Goal: Task Accomplishment & Management: Manage account settings

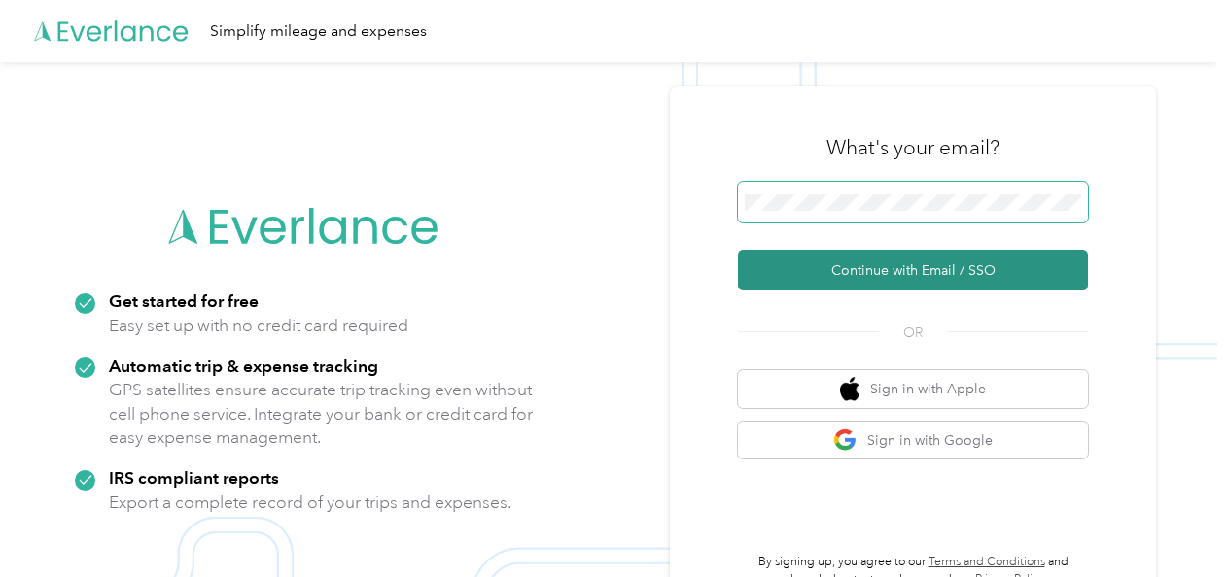
click at [738, 250] on button "Continue with Email / SSO" at bounding box center [913, 270] width 350 height 41
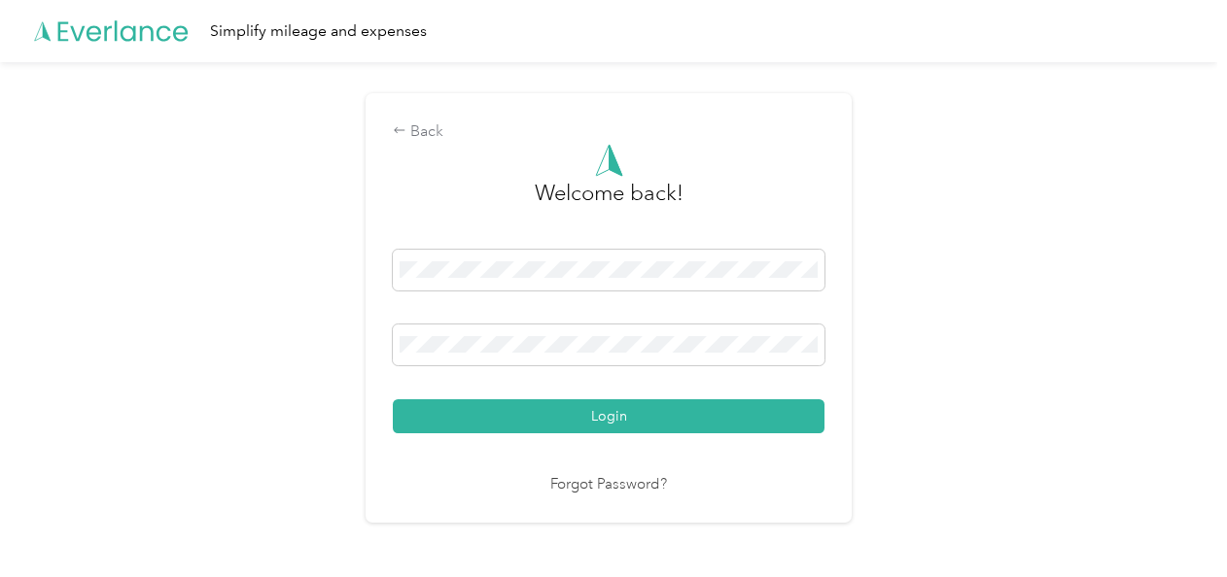
click at [669, 417] on button "Login" at bounding box center [609, 417] width 432 height 34
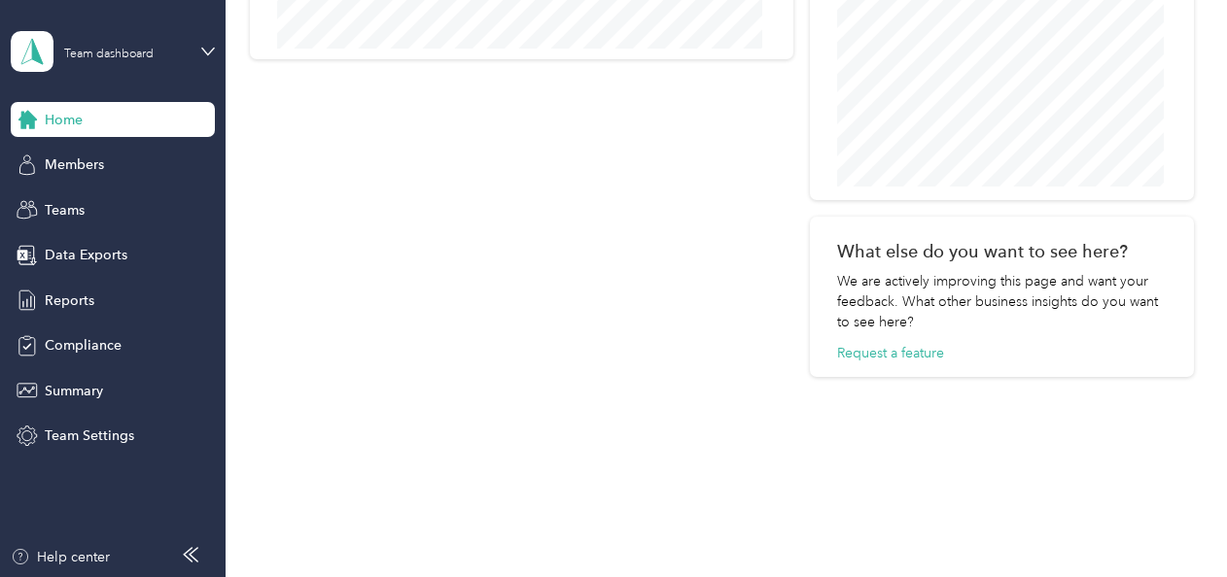
scroll to position [885, 0]
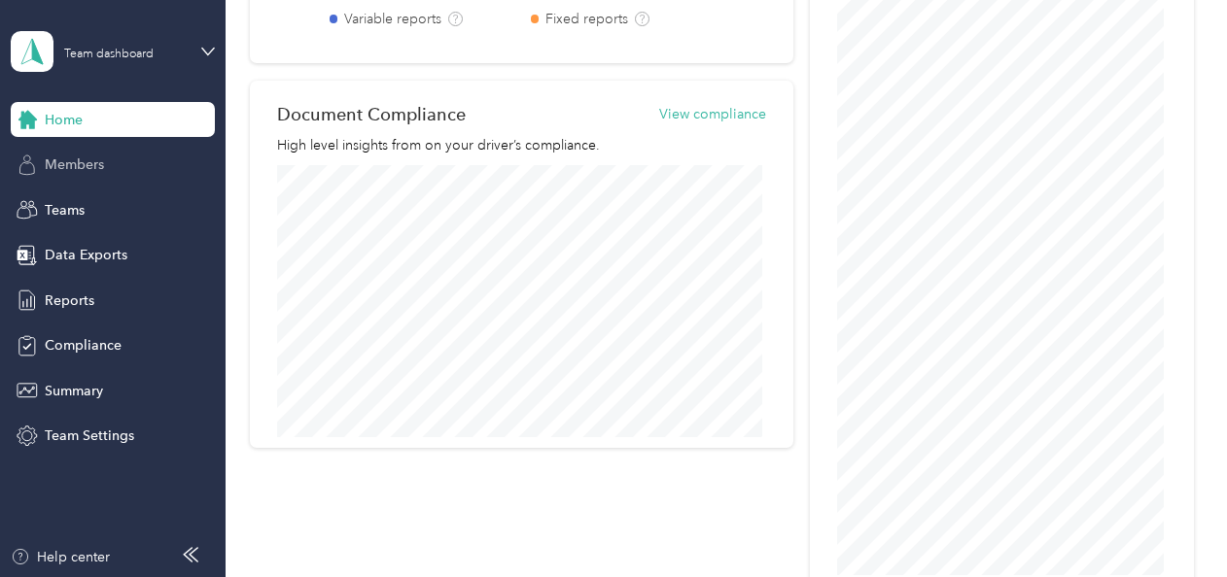
click at [99, 166] on span "Members" at bounding box center [74, 165] width 59 height 20
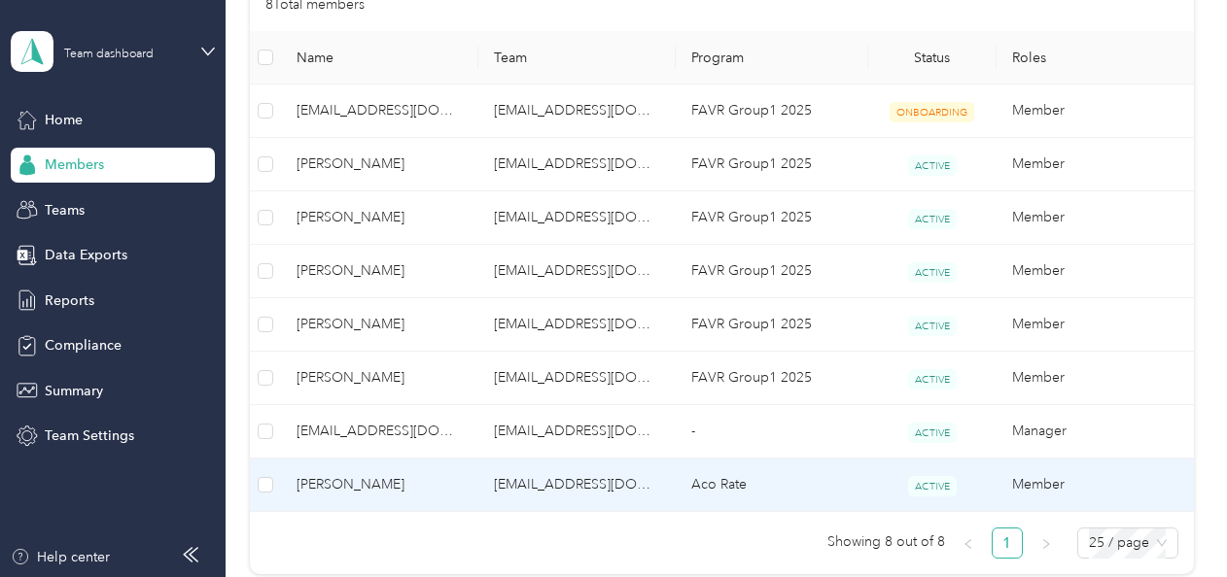
scroll to position [389, 0]
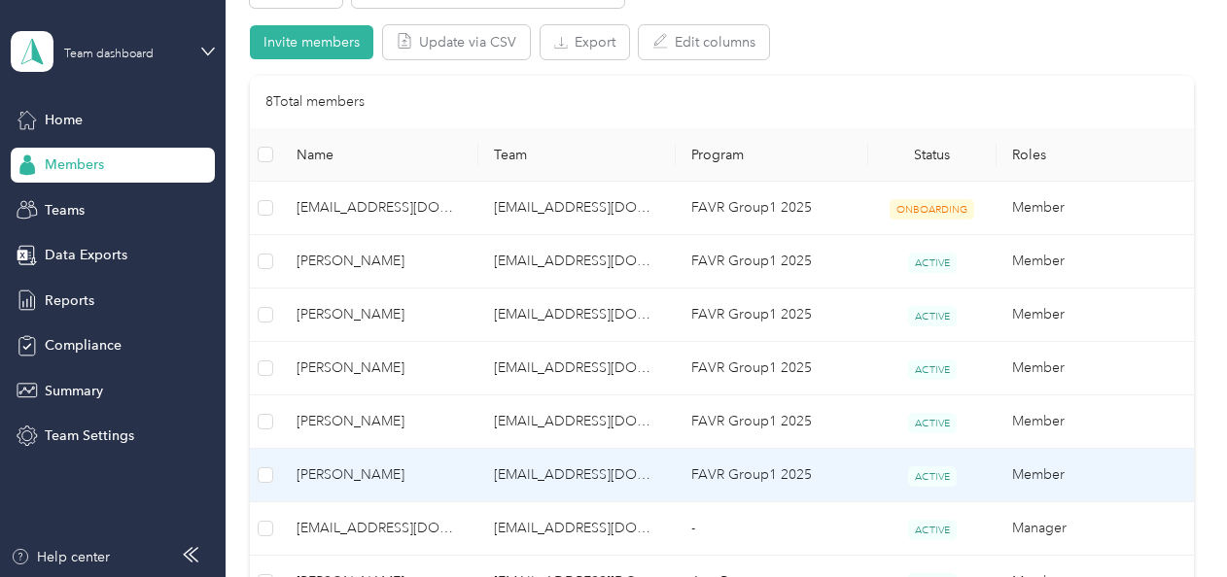
click at [393, 469] on span "[PERSON_NAME]" at bounding box center [379, 475] width 166 height 21
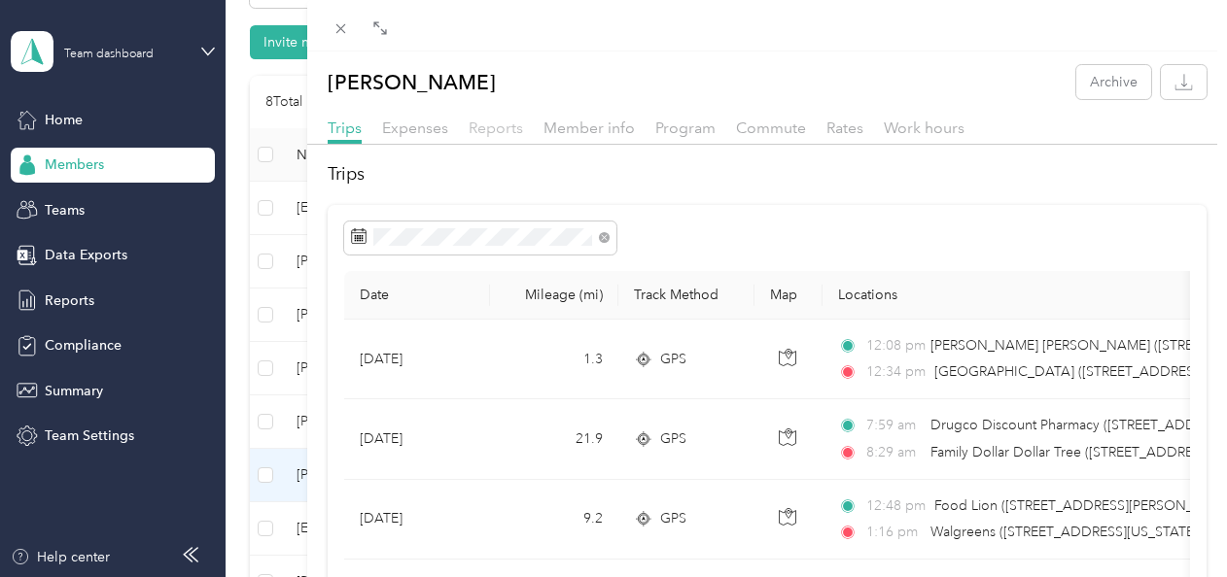
click at [504, 133] on span "Reports" at bounding box center [496, 128] width 54 height 18
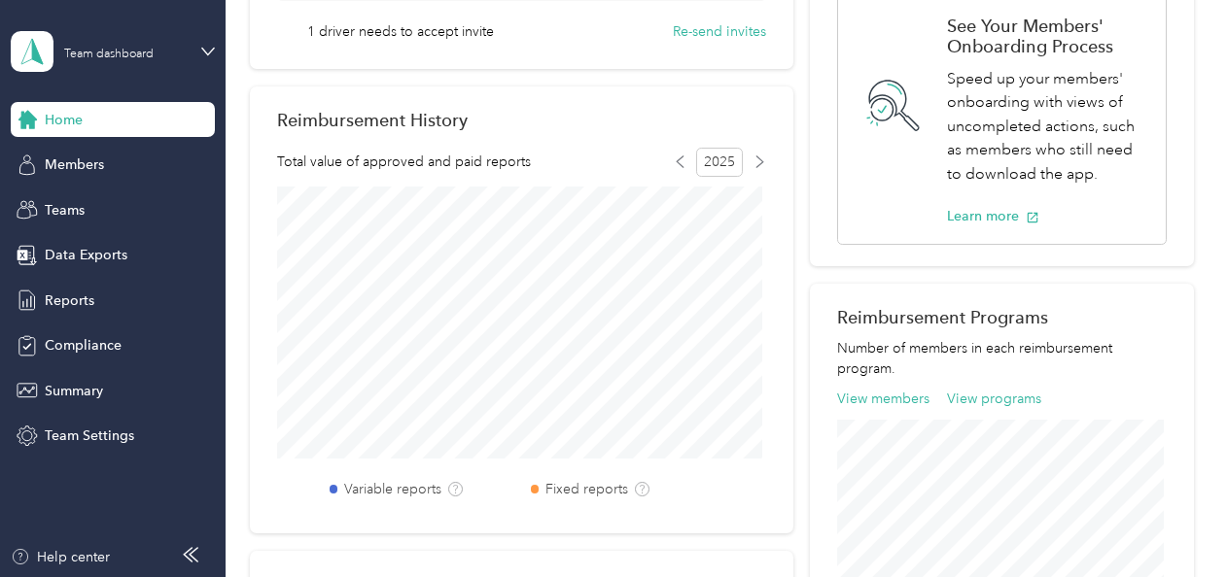
scroll to position [389, 0]
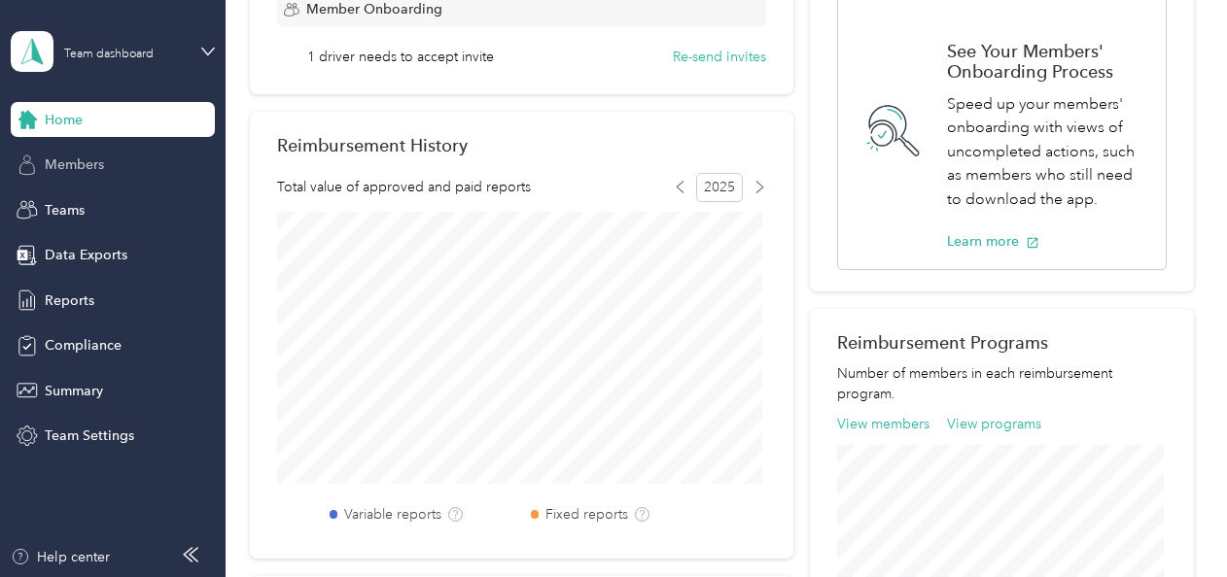
click at [97, 162] on span "Members" at bounding box center [74, 165] width 59 height 20
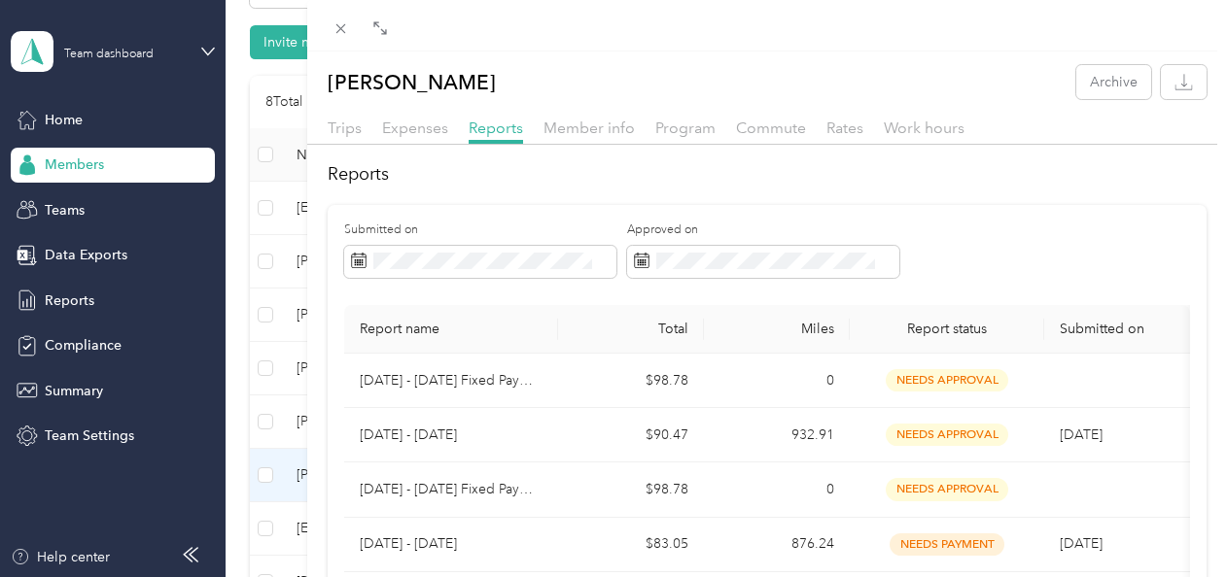
drag, startPoint x: 597, startPoint y: 40, endPoint x: 651, endPoint y: 34, distance: 54.7
click at [651, 34] on div at bounding box center [767, 26] width 921 height 52
click at [339, 29] on icon at bounding box center [340, 29] width 10 height 10
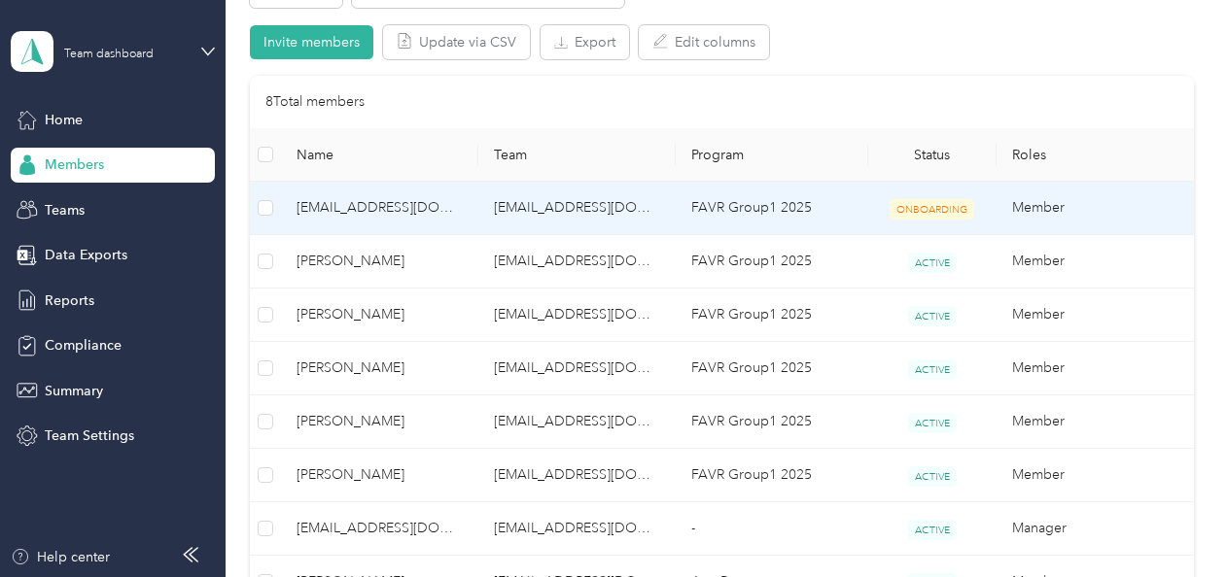
click at [391, 206] on span "[EMAIL_ADDRESS][DOMAIN_NAME]" at bounding box center [379, 207] width 166 height 21
click at [652, 218] on td "[EMAIL_ADDRESS][DOMAIN_NAME]" at bounding box center [576, 208] width 197 height 53
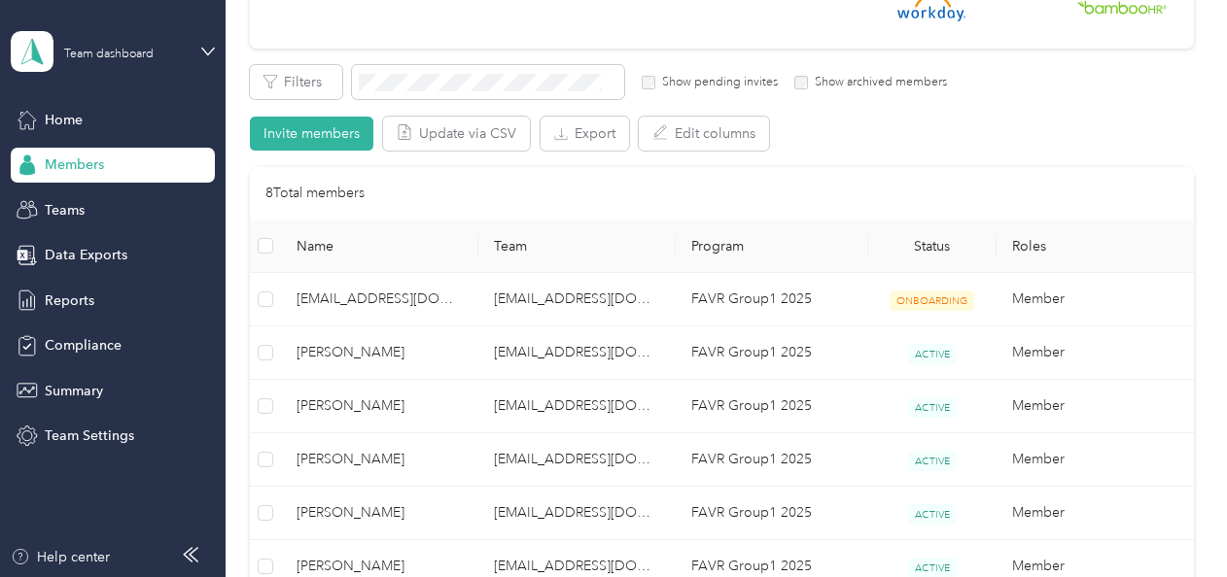
scroll to position [194, 0]
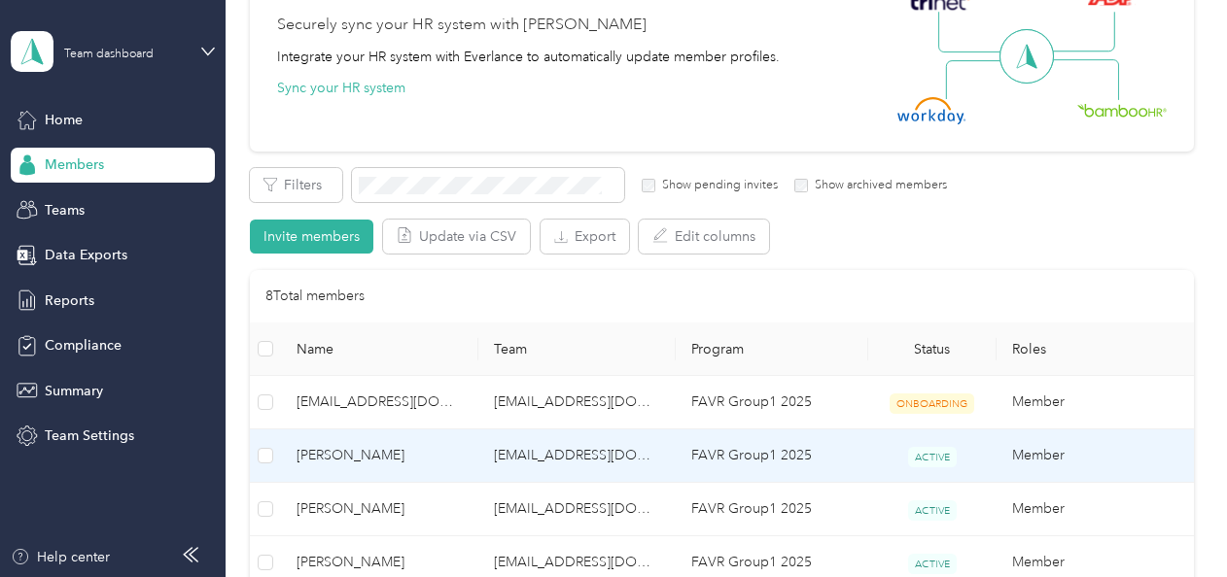
click at [910, 455] on span "ACTIVE" at bounding box center [932, 457] width 49 height 20
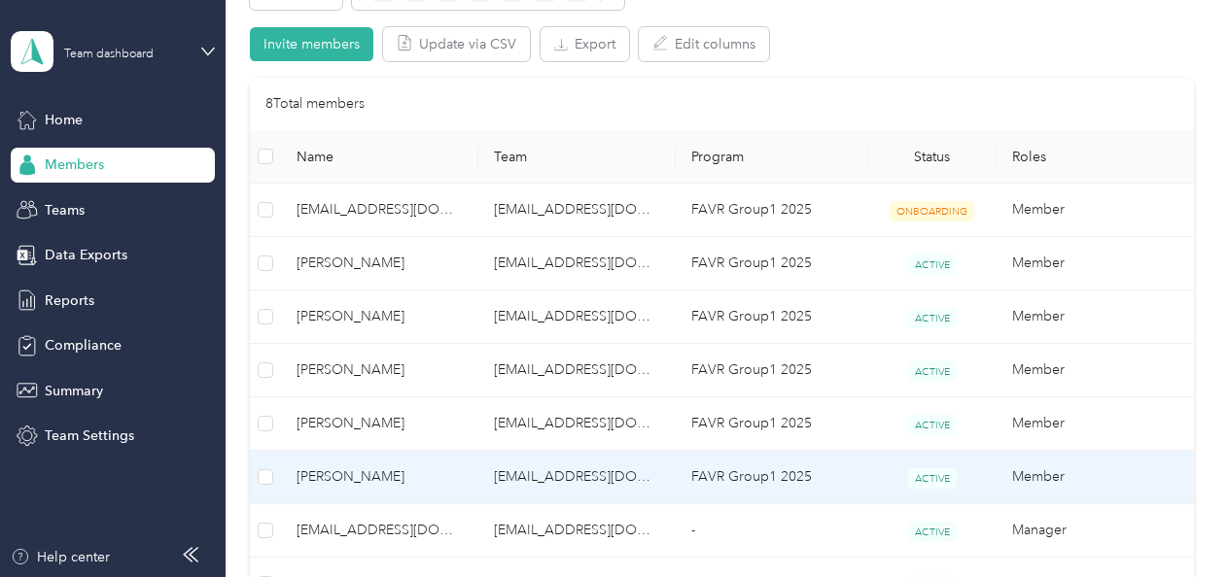
scroll to position [389, 0]
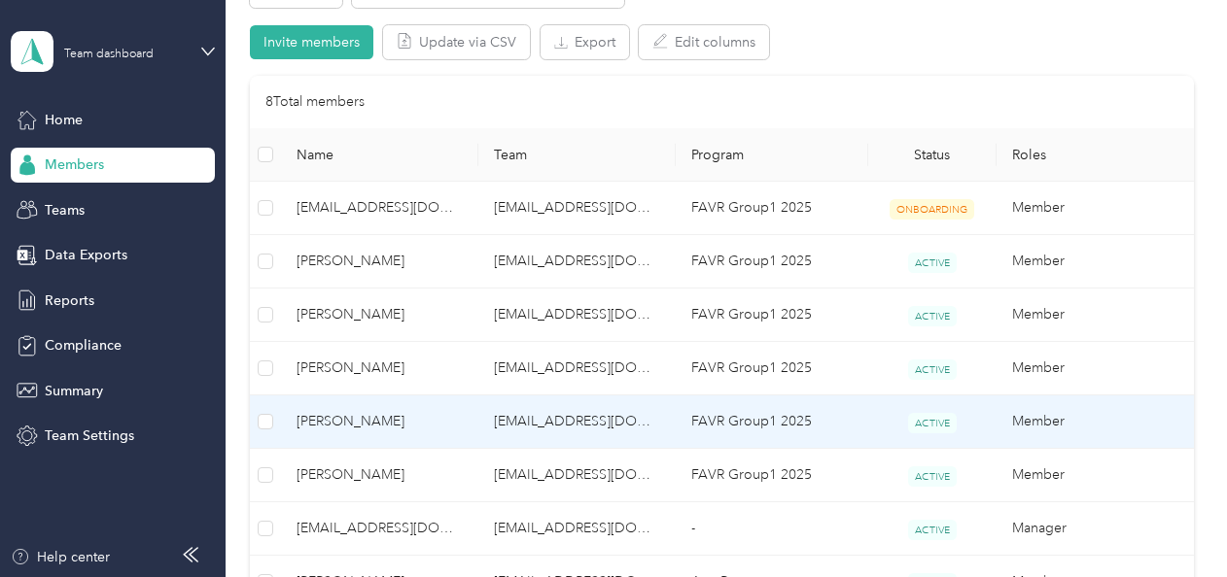
click at [369, 407] on td "[PERSON_NAME]" at bounding box center [379, 422] width 197 height 53
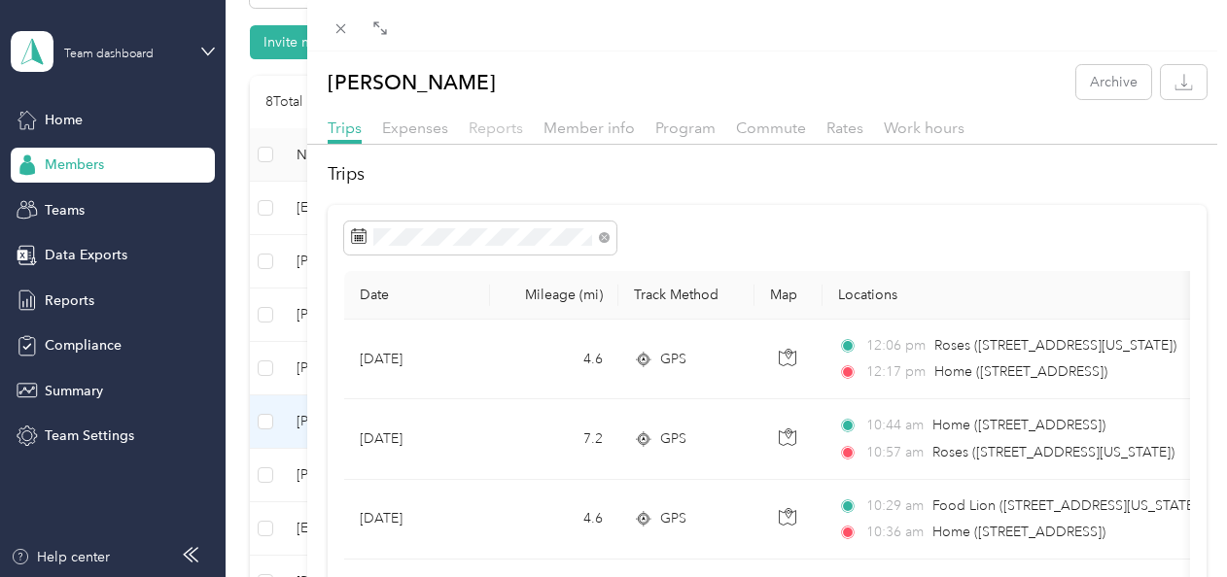
click at [494, 122] on span "Reports" at bounding box center [496, 128] width 54 height 18
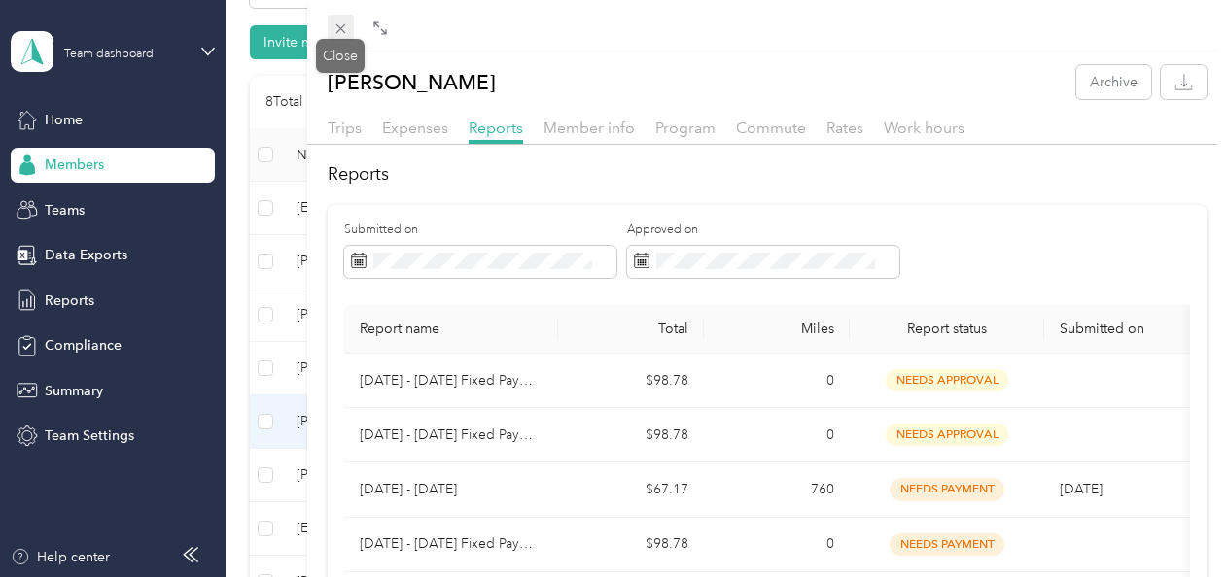
click at [348, 25] on icon at bounding box center [340, 28] width 17 height 17
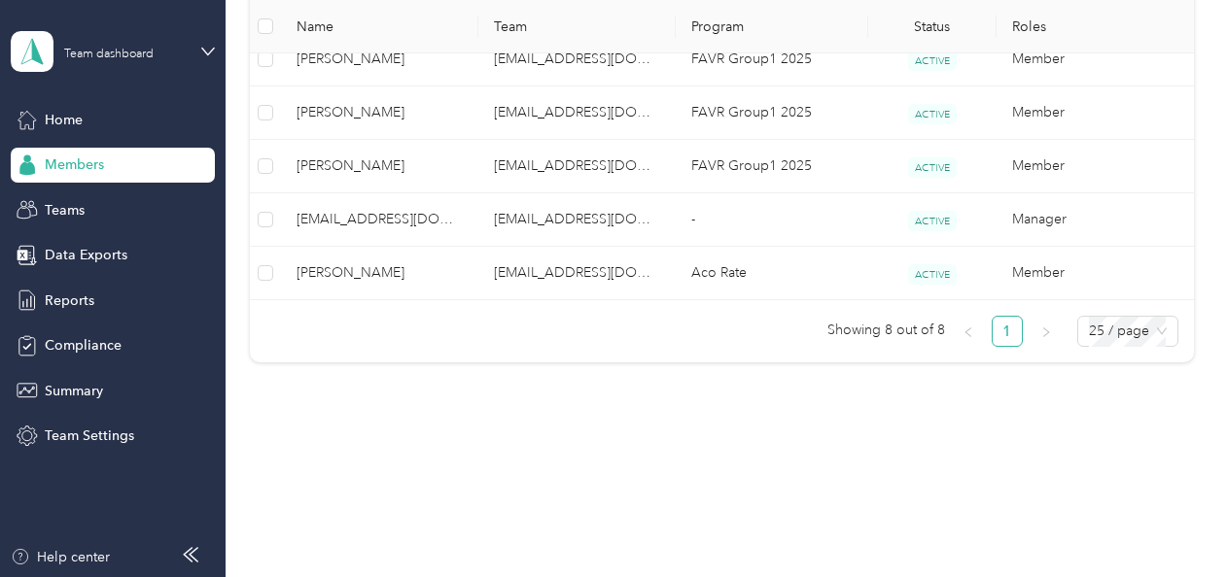
scroll to position [504, 0]
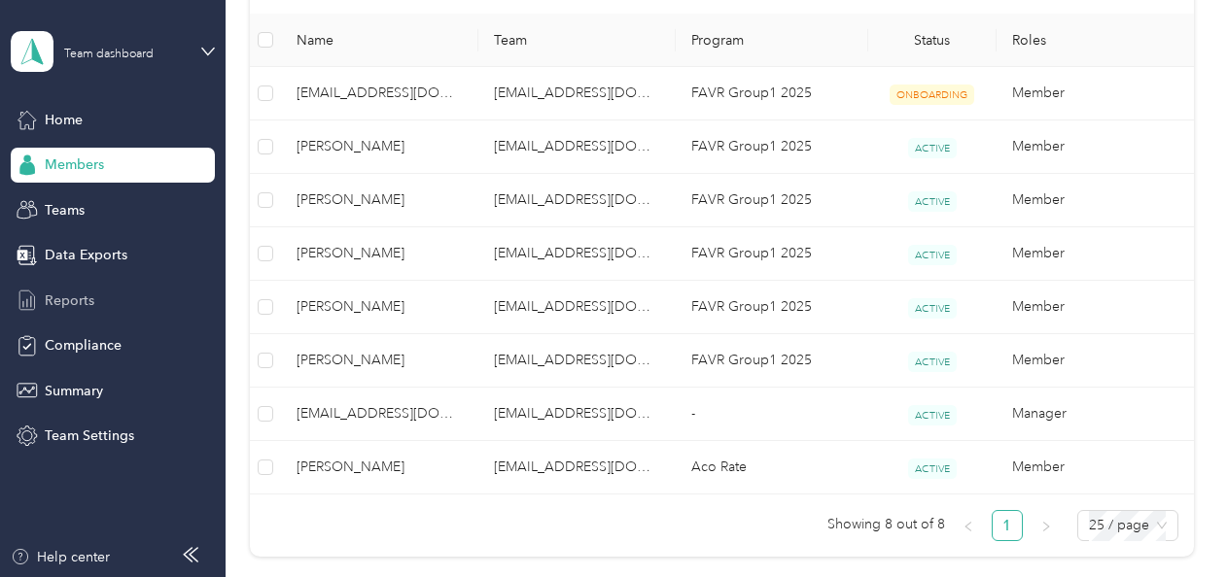
click at [55, 299] on span "Reports" at bounding box center [70, 301] width 50 height 20
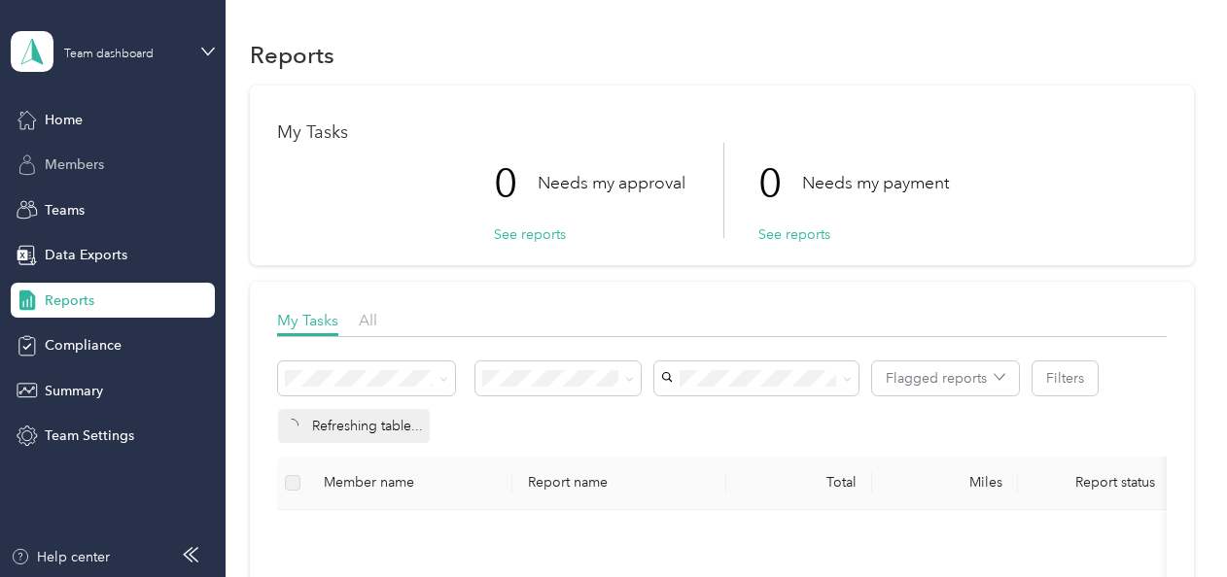
click at [89, 170] on span "Members" at bounding box center [74, 165] width 59 height 20
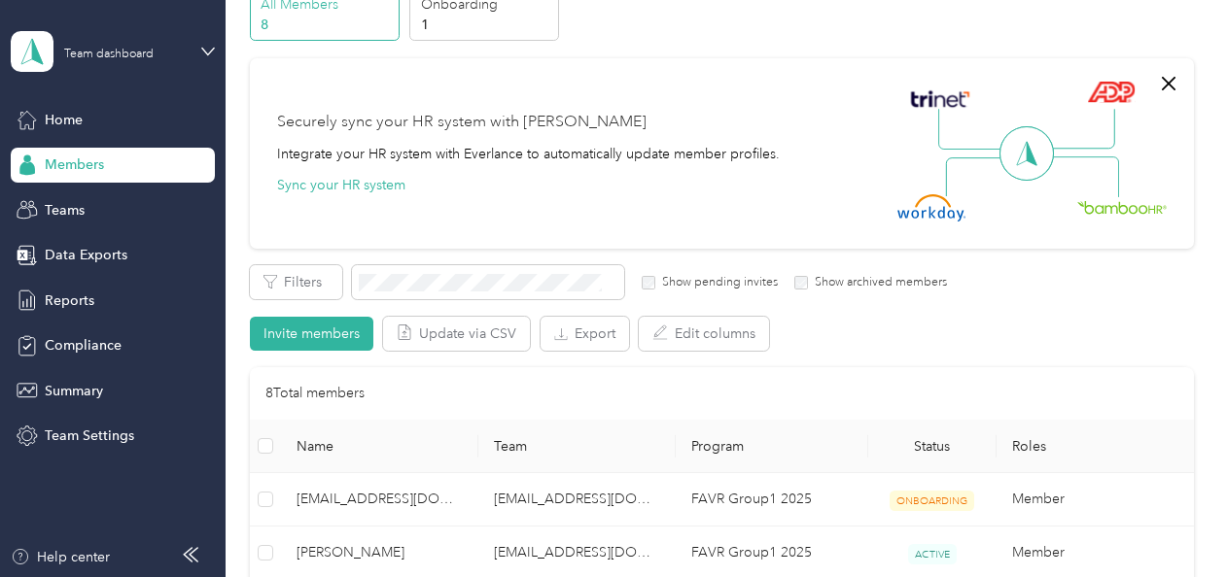
scroll to position [194, 0]
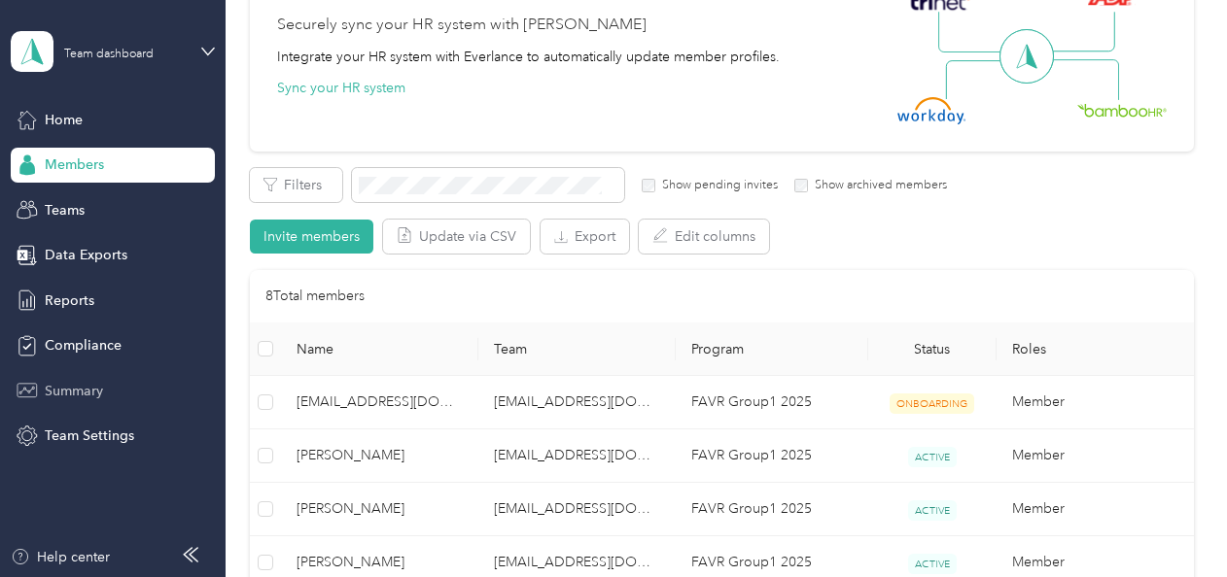
click at [91, 382] on span "Summary" at bounding box center [74, 391] width 58 height 20
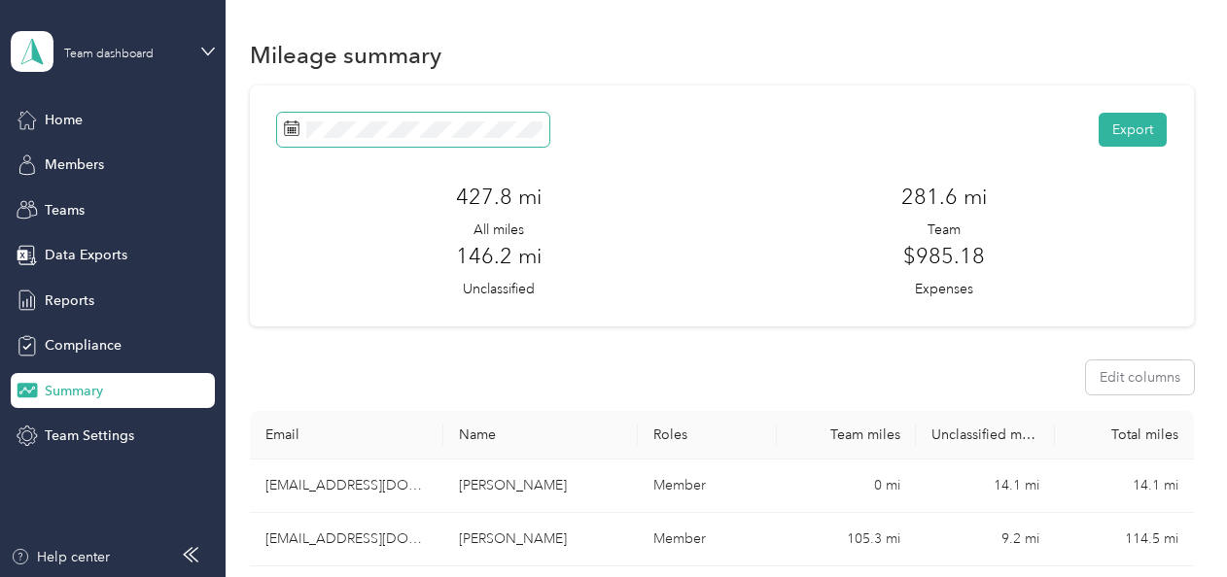
click at [292, 134] on icon at bounding box center [292, 129] width 16 height 16
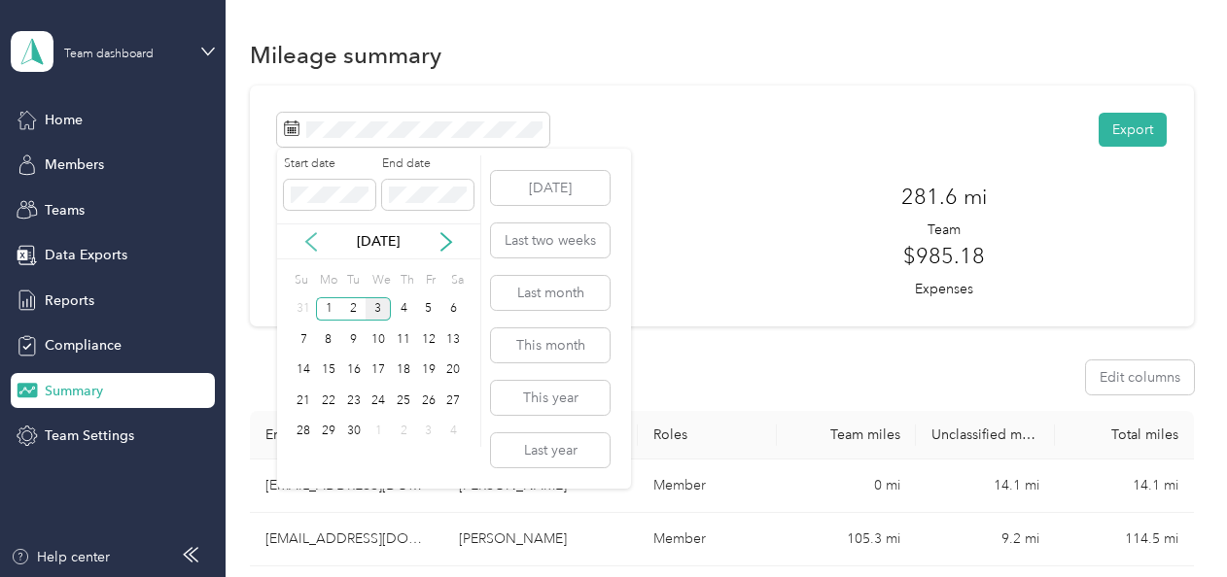
click at [311, 240] on icon at bounding box center [310, 241] width 19 height 19
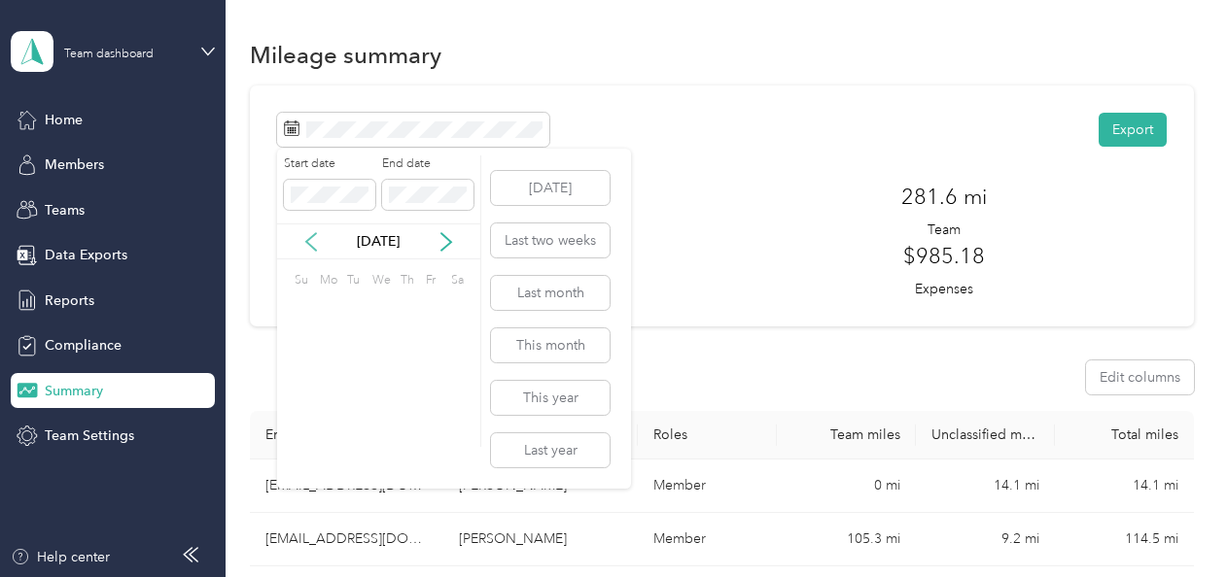
click at [311, 240] on icon at bounding box center [310, 241] width 19 height 19
click at [378, 299] on div "1" at bounding box center [377, 309] width 25 height 24
click at [445, 244] on icon at bounding box center [445, 241] width 19 height 19
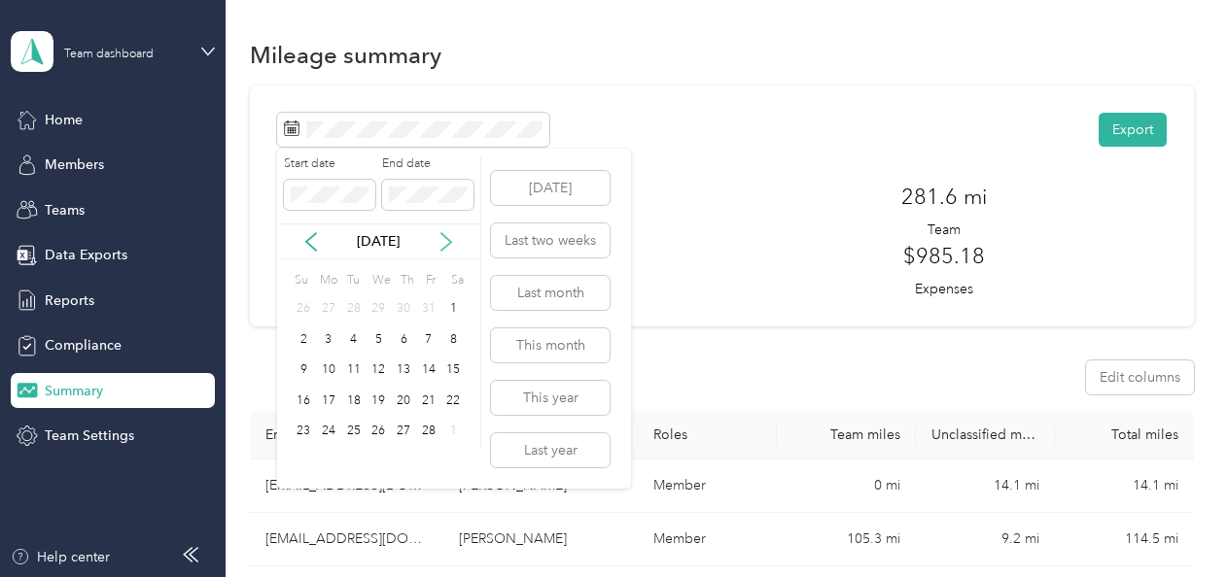
click at [449, 235] on icon at bounding box center [445, 241] width 19 height 19
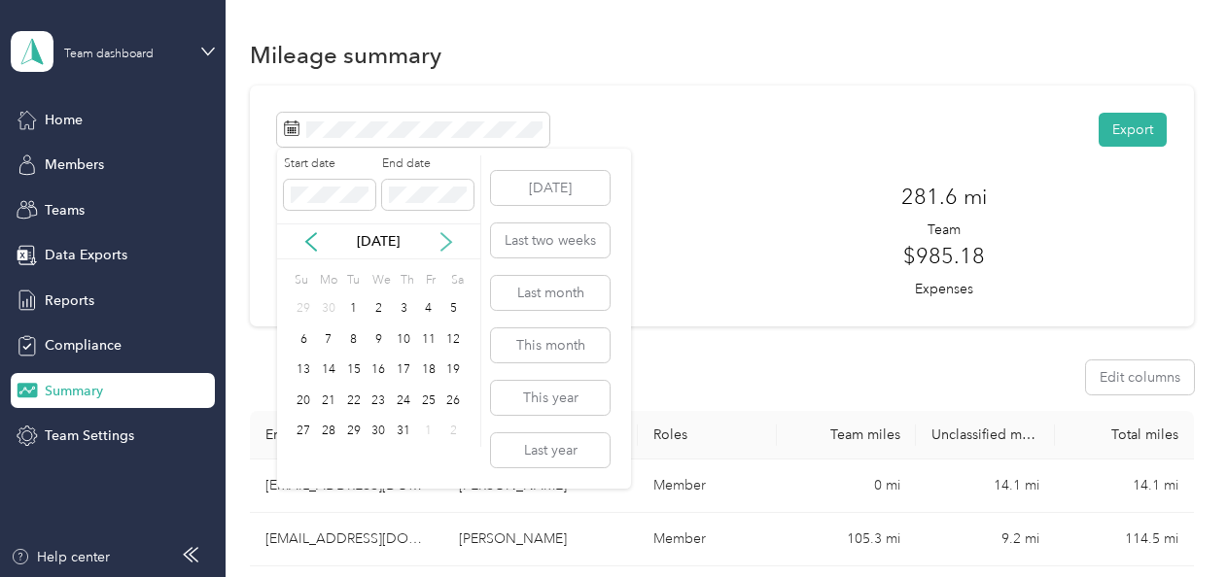
click at [449, 235] on icon at bounding box center [445, 241] width 19 height 19
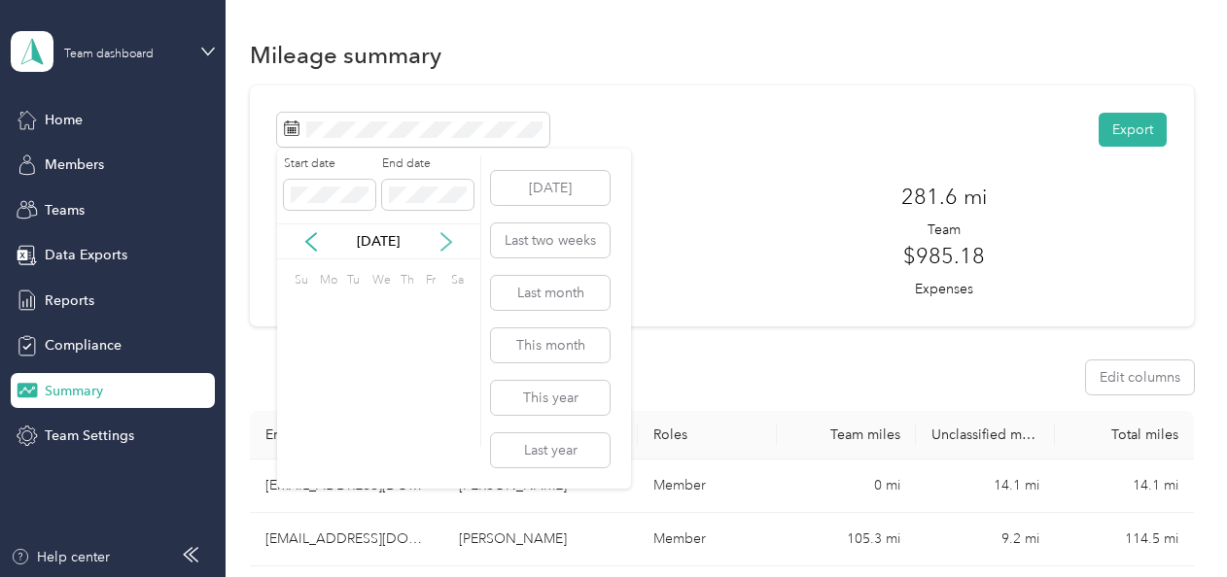
click at [449, 235] on icon at bounding box center [445, 241] width 19 height 19
click at [317, 242] on icon at bounding box center [310, 241] width 19 height 19
click at [381, 424] on div "31" at bounding box center [377, 432] width 25 height 24
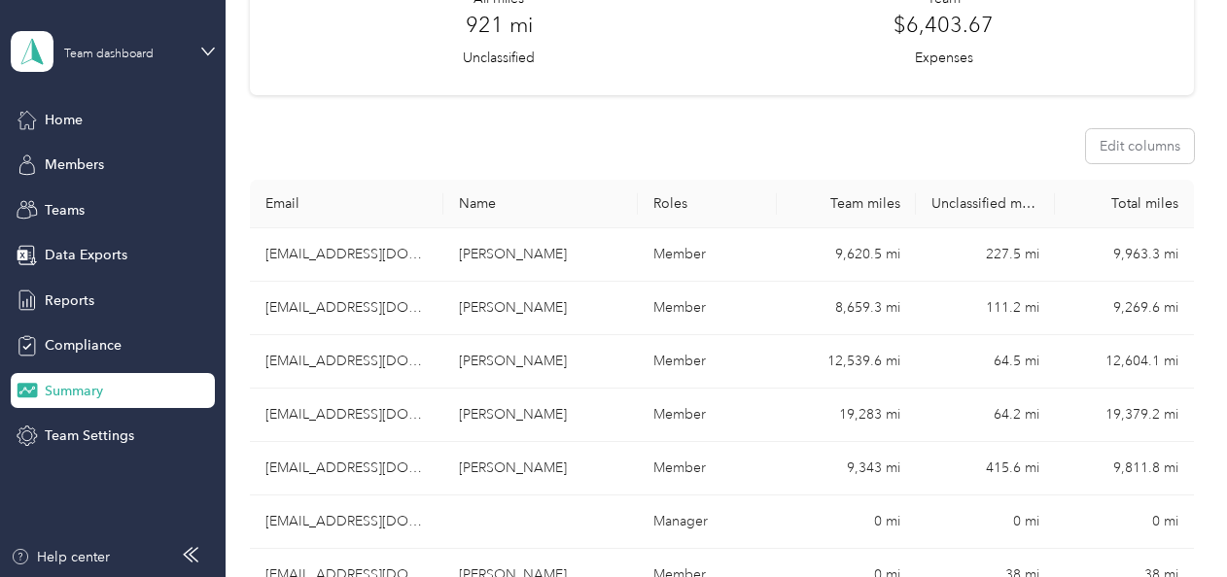
scroll to position [218, 0]
